Goal: Information Seeking & Learning: Find specific fact

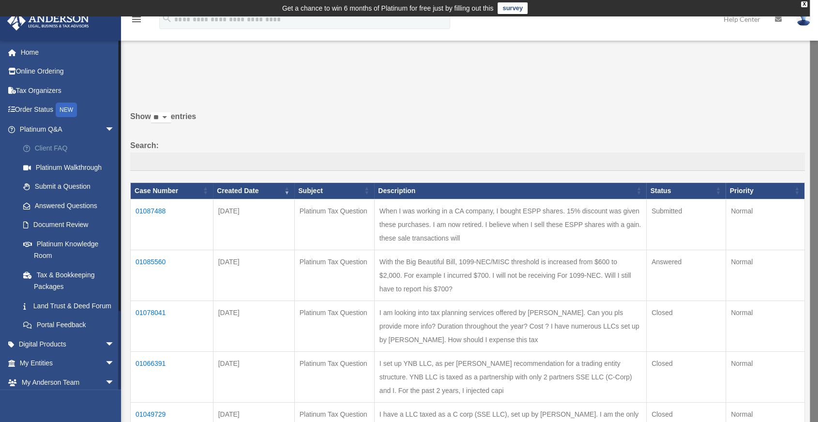
click at [62, 149] on link "Client FAQ" at bounding box center [72, 148] width 116 height 19
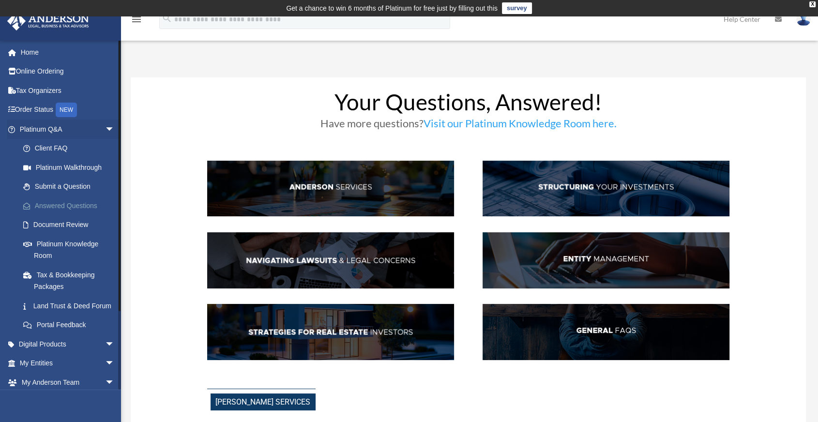
click at [78, 206] on link "Answered Questions" at bounding box center [72, 205] width 116 height 19
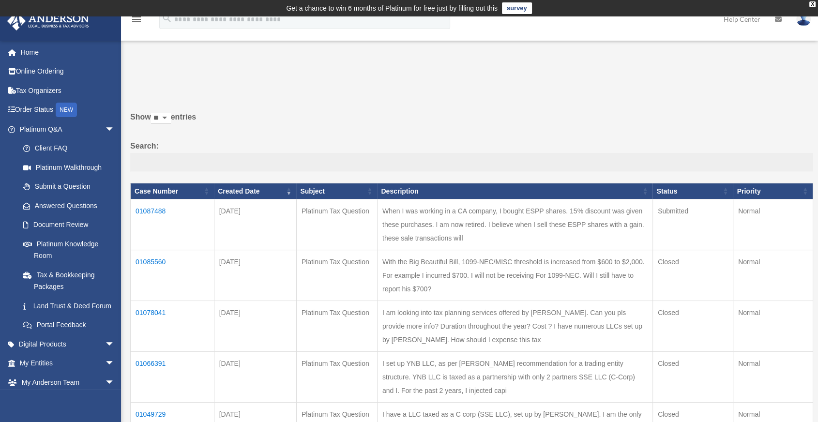
click at [155, 266] on td "01085560" at bounding box center [173, 275] width 84 height 51
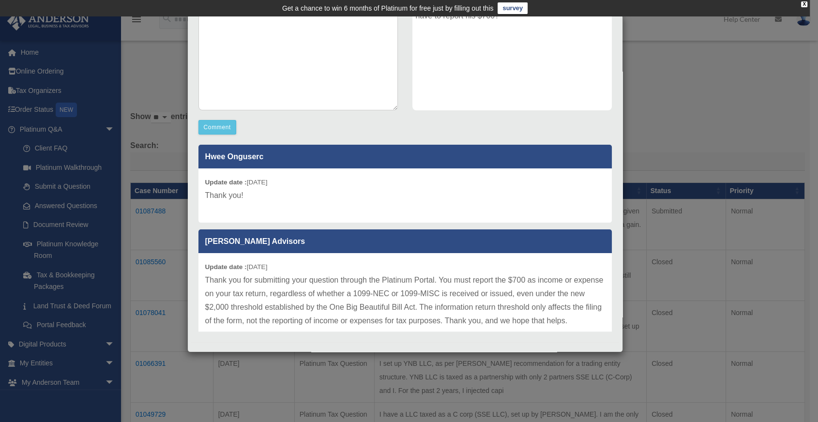
scroll to position [198, 0]
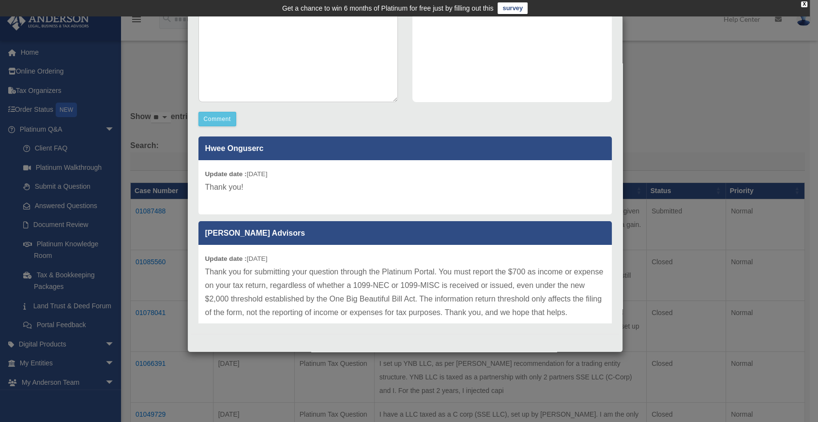
click at [744, 121] on div "Case Detail × Platinum Tax Question Case Number 01085560 Created Date August 21…" at bounding box center [409, 211] width 818 height 422
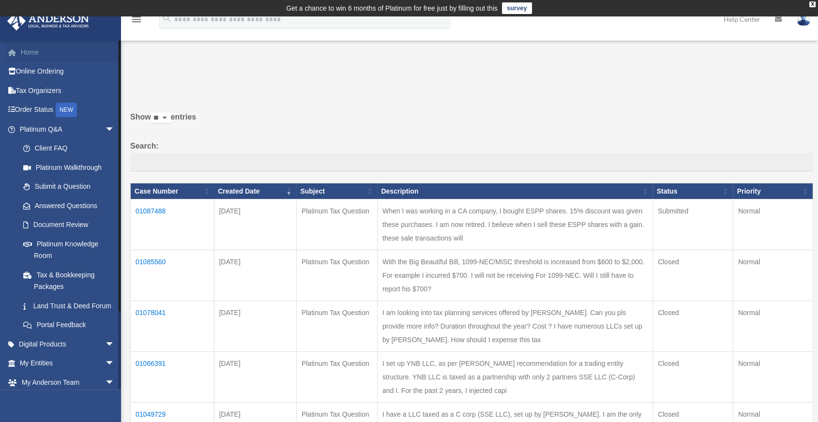
click at [30, 55] on link "Home" at bounding box center [68, 52] width 122 height 19
click at [35, 71] on link "Online Ordering" at bounding box center [68, 71] width 122 height 19
